Goal: Find specific page/section: Find specific page/section

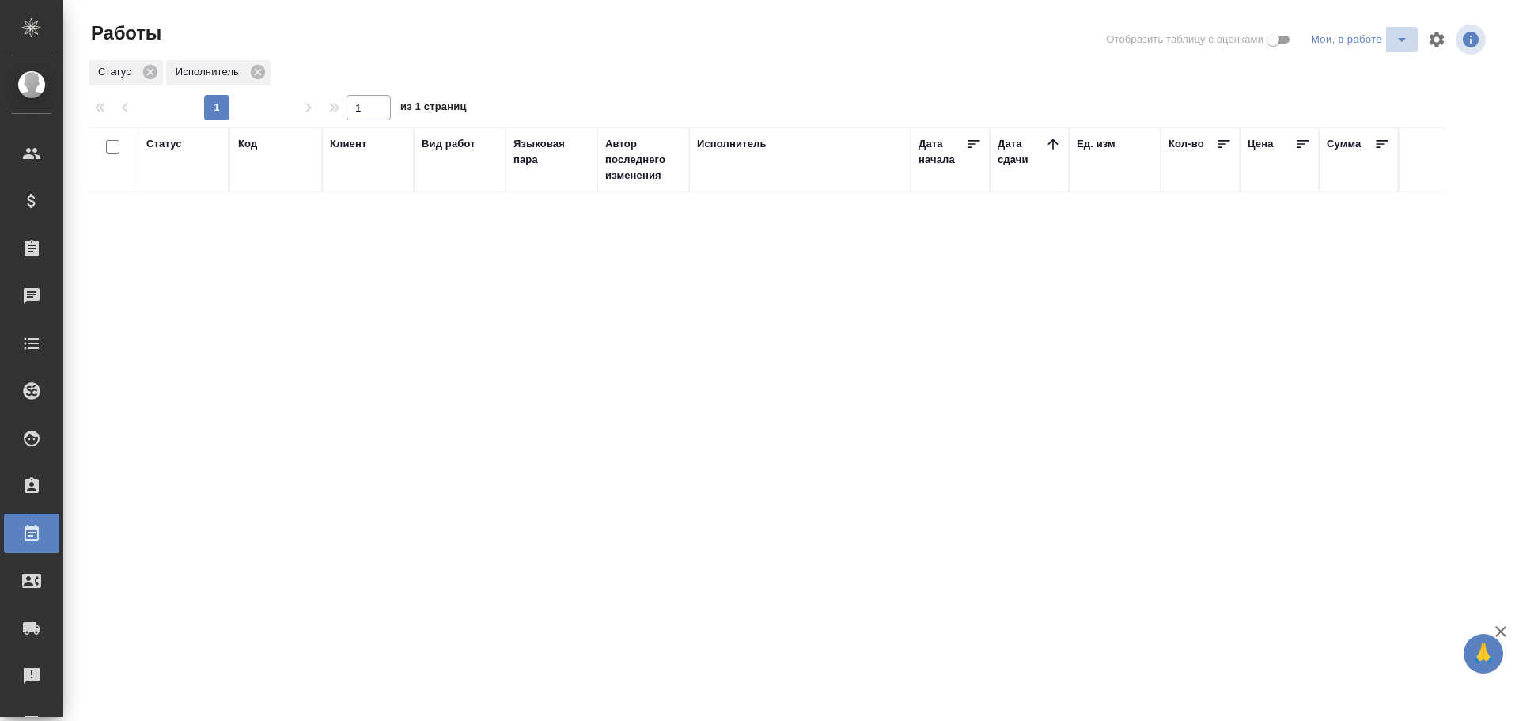
click at [1403, 43] on icon "split button" at bounding box center [1402, 39] width 19 height 19
click at [1369, 70] on li "Стандартные настройки" at bounding box center [1362, 71] width 152 height 25
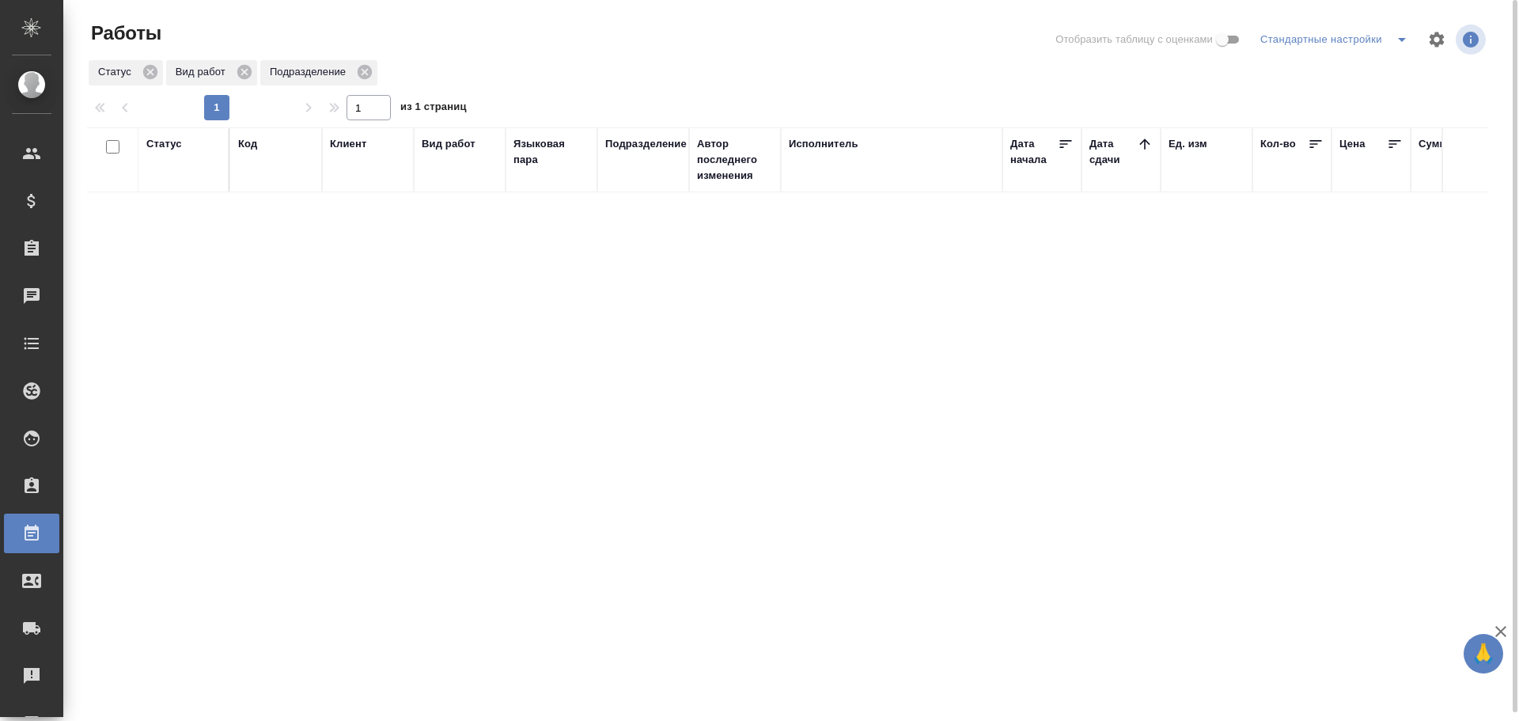
click at [761, 388] on div "Статус Код Клиент Вид работ Языковая пара Подразделение Автор последнего измене…" at bounding box center [788, 423] width 1402 height 593
